Goal: Task Accomplishment & Management: Manage account settings

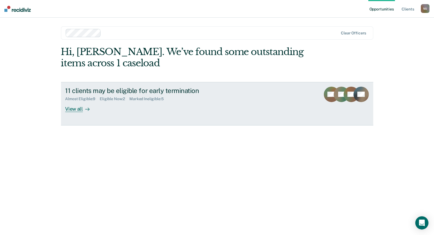
click at [78, 109] on div "View all" at bounding box center [80, 106] width 31 height 11
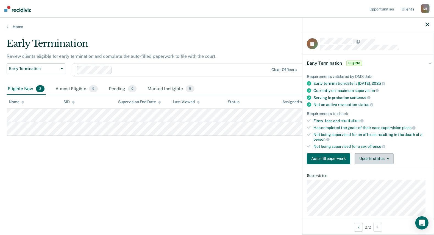
click at [378, 157] on button "Update status" at bounding box center [374, 158] width 39 height 11
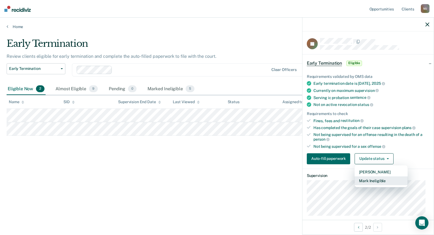
click at [375, 180] on button "Mark Ineligible" at bounding box center [381, 180] width 53 height 9
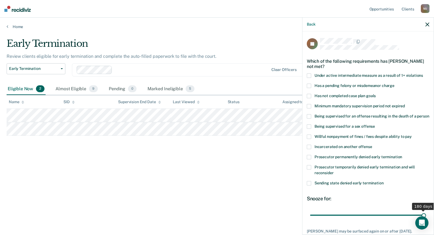
drag, startPoint x: 331, startPoint y: 219, endPoint x: 446, endPoint y: 222, distance: 114.9
type input "180"
click at [426, 220] on input "range" at bounding box center [368, 215] width 116 height 10
click at [309, 94] on span at bounding box center [309, 96] width 4 height 4
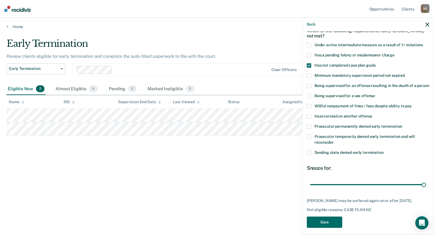
scroll to position [39, 0]
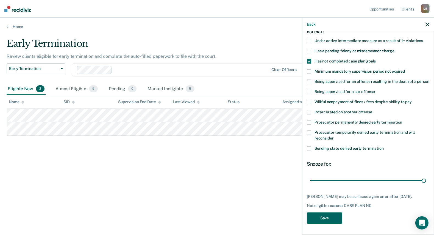
click at [327, 215] on button "Save" at bounding box center [324, 217] width 35 height 11
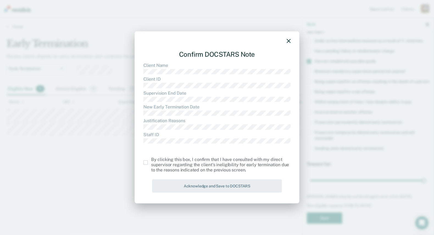
click at [145, 163] on span at bounding box center [146, 162] width 4 height 4
click at [151, 160] on input "checkbox" at bounding box center [151, 160] width 0 height 0
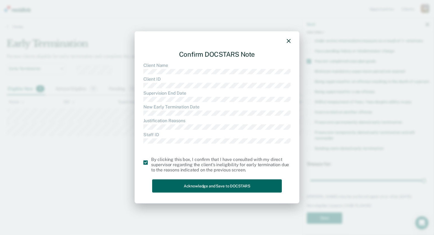
click at [209, 184] on button "Acknowledge and Save to DOCSTARS" at bounding box center [217, 185] width 130 height 13
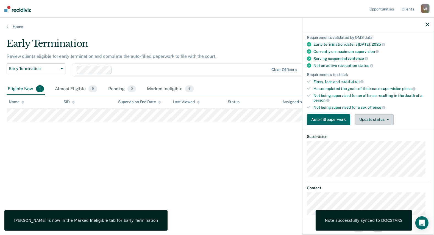
click at [376, 117] on button "Update status" at bounding box center [374, 119] width 39 height 11
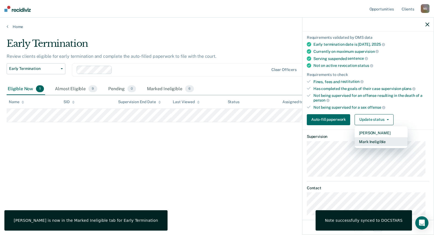
click at [374, 138] on button "Mark Ineligible" at bounding box center [381, 141] width 53 height 9
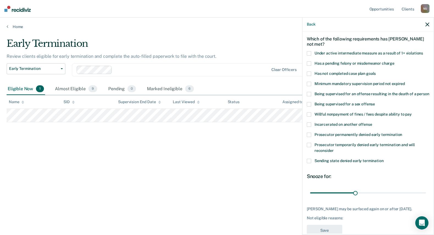
scroll to position [14, 0]
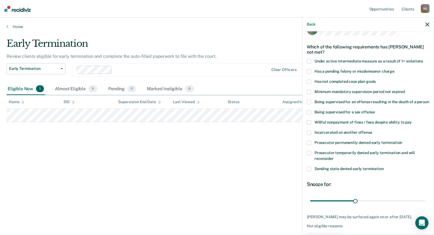
click at [311, 81] on span at bounding box center [309, 81] width 4 height 4
drag, startPoint x: 354, startPoint y: 206, endPoint x: 445, endPoint y: 213, distance: 90.7
type input "76"
click at [426, 206] on input "range" at bounding box center [368, 201] width 116 height 10
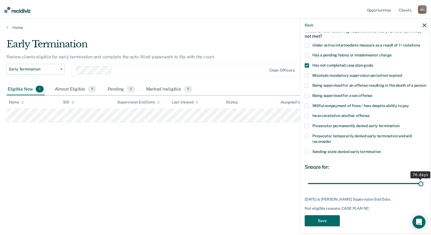
scroll to position [39, 0]
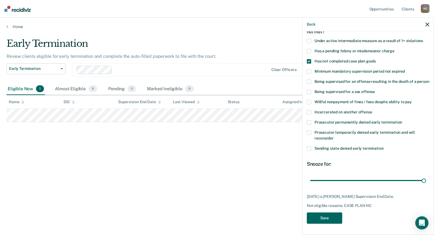
click at [326, 218] on button "Save" at bounding box center [324, 217] width 35 height 11
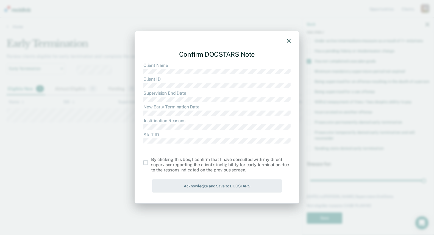
click at [145, 164] on span at bounding box center [146, 162] width 4 height 4
click at [151, 160] on input "checkbox" at bounding box center [151, 160] width 0 height 0
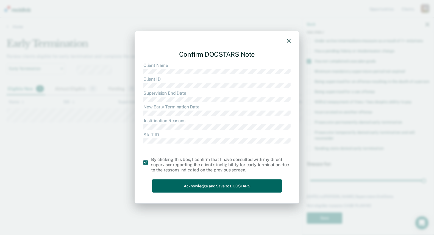
click at [171, 180] on button "Acknowledge and Save to DOCSTARS" at bounding box center [217, 185] width 130 height 13
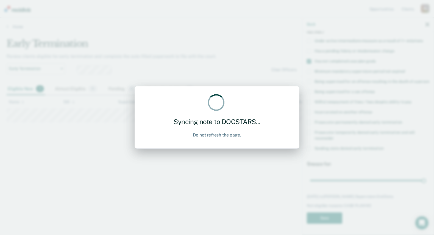
click at [177, 183] on div "Syncing note to DOCSTARS... Do not refresh the page." at bounding box center [217, 117] width 434 height 235
